Goal: Obtain resource: Download file/media

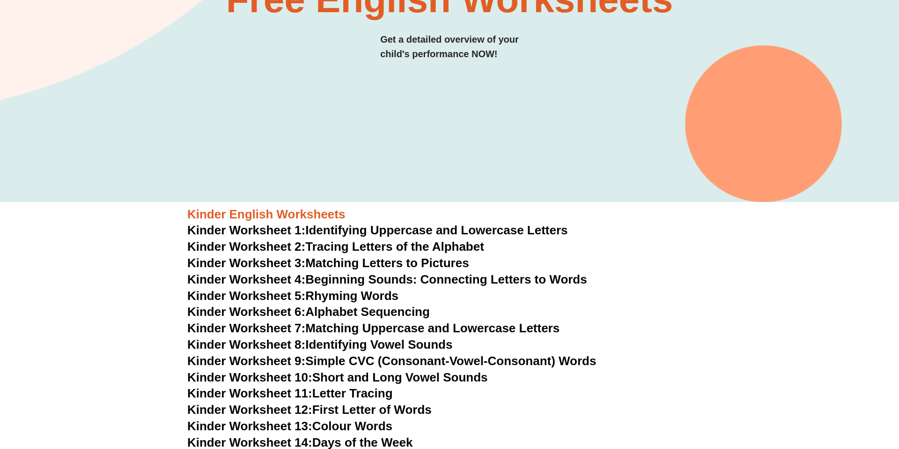
scroll to position [206, 0]
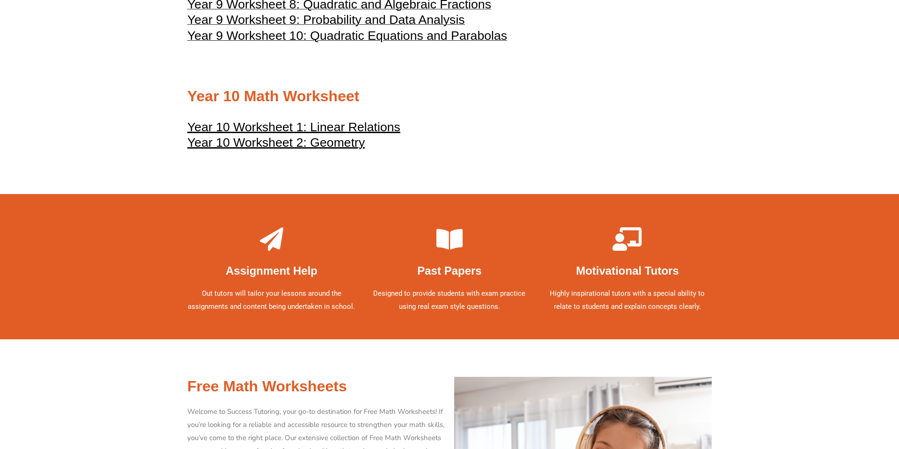
scroll to position [2921, 0]
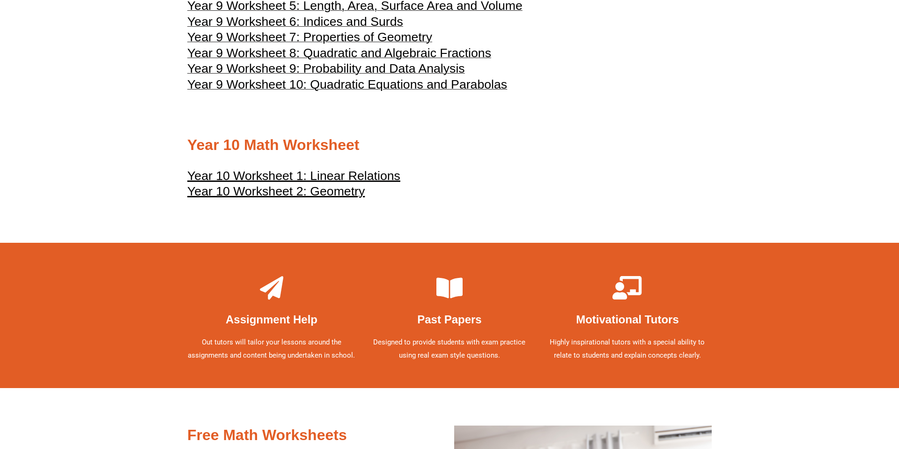
click at [380, 183] on u "Year 10 Worksheet 1: Linear Relations" at bounding box center [293, 176] width 213 height 14
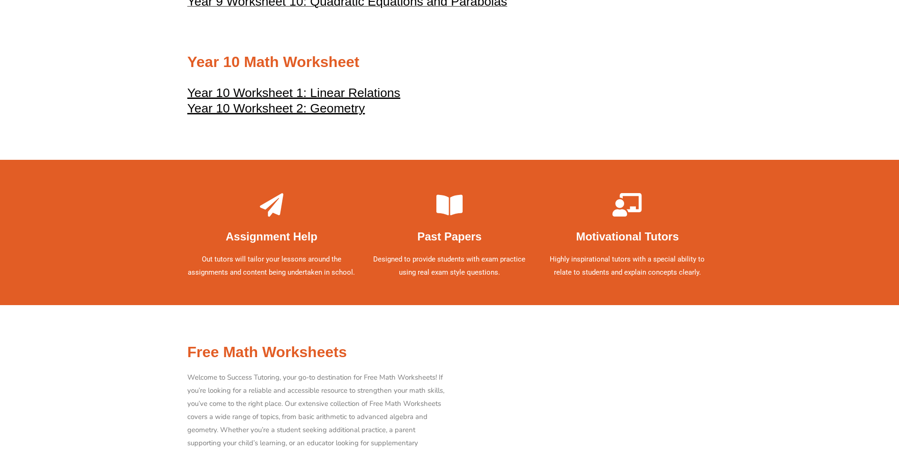
scroll to position [3008, 0]
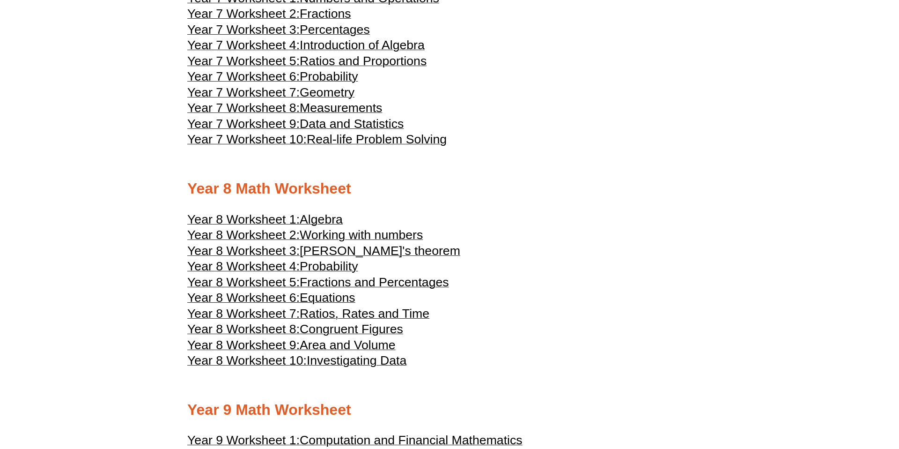
scroll to position [2425, 0]
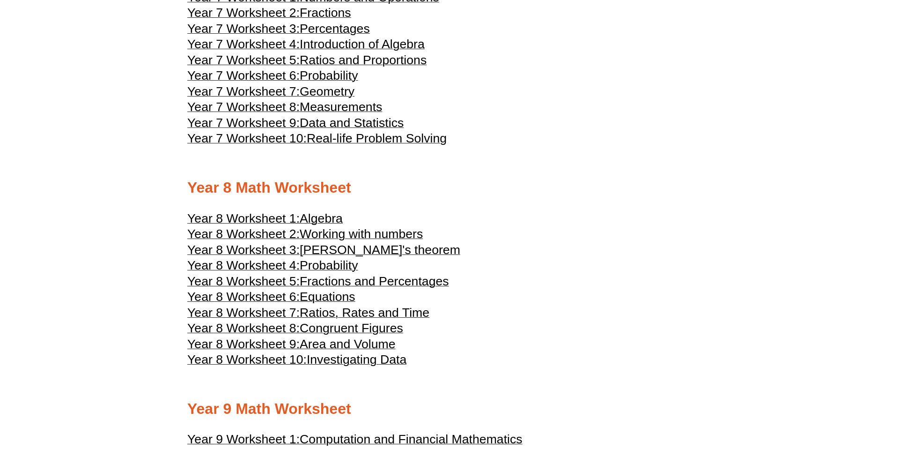
click at [315, 225] on span "Algebra" at bounding box center [321, 218] width 43 height 14
click at [343, 303] on span "Equations" at bounding box center [328, 296] width 56 height 14
click at [326, 303] on span "Equations" at bounding box center [328, 296] width 56 height 14
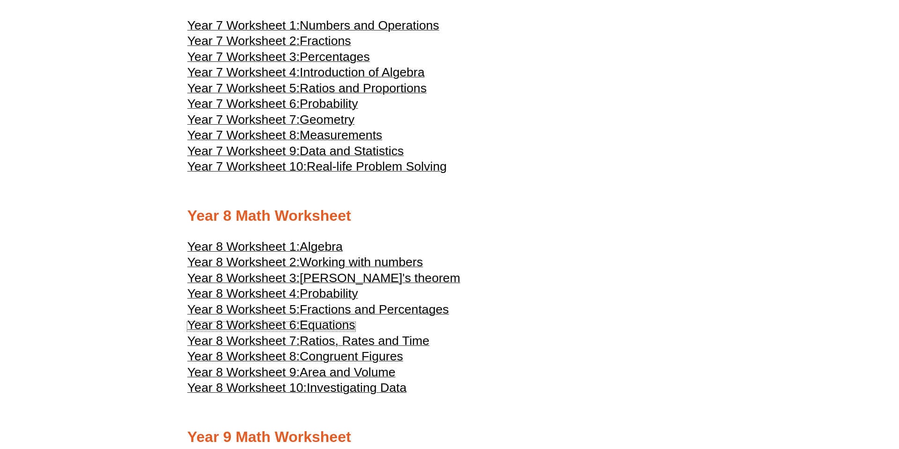
scroll to position [2393, 0]
